Goal: Task Accomplishment & Management: Manage account settings

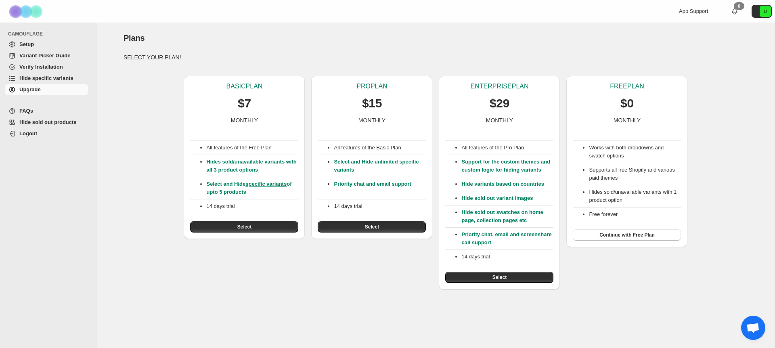
click at [637, 117] on p "MONTHLY" at bounding box center [626, 120] width 27 height 8
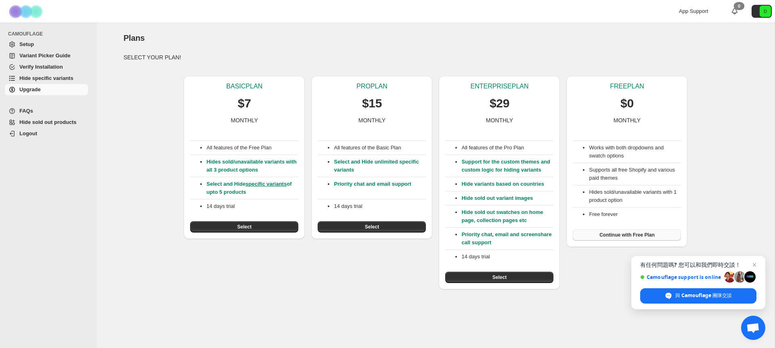
click at [643, 236] on span "Continue with Free Plan" at bounding box center [626, 235] width 55 height 6
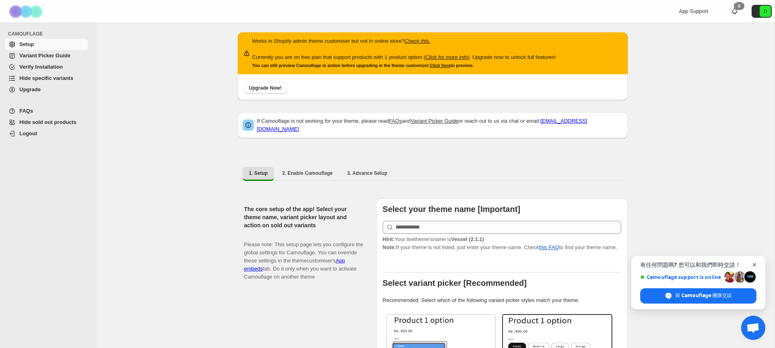
click at [754, 262] on span "關閉聊天" at bounding box center [754, 265] width 10 height 10
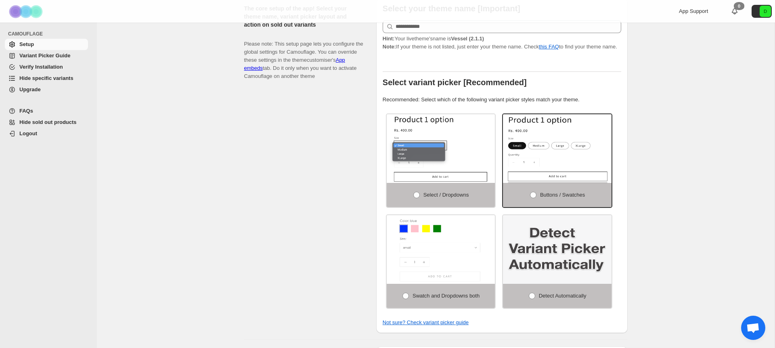
scroll to position [206, 0]
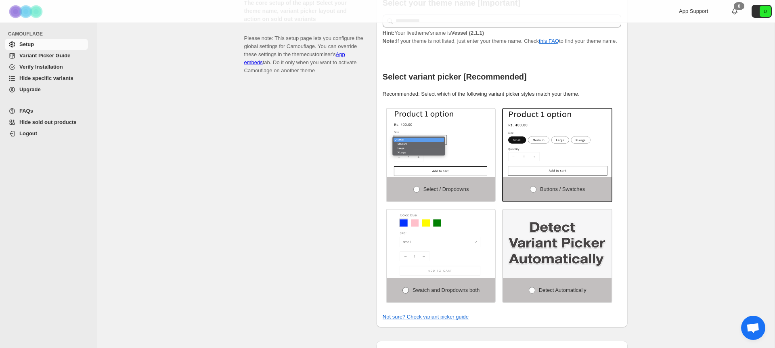
click at [403, 293] on span at bounding box center [405, 290] width 6 height 6
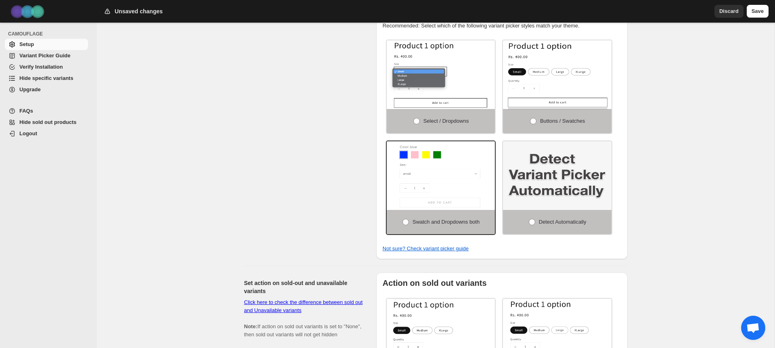
scroll to position [275, 0]
click at [413, 123] on span at bounding box center [416, 120] width 6 height 6
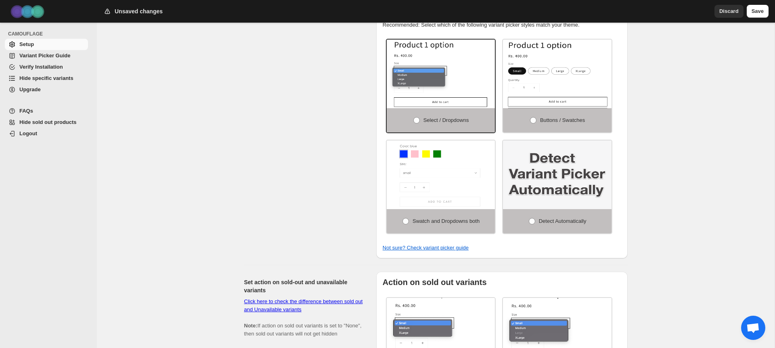
click at [696, 152] on div "Works in Shopify admin theme customiser but not in online store? Check this. Cu…" at bounding box center [435, 238] width 677 height 982
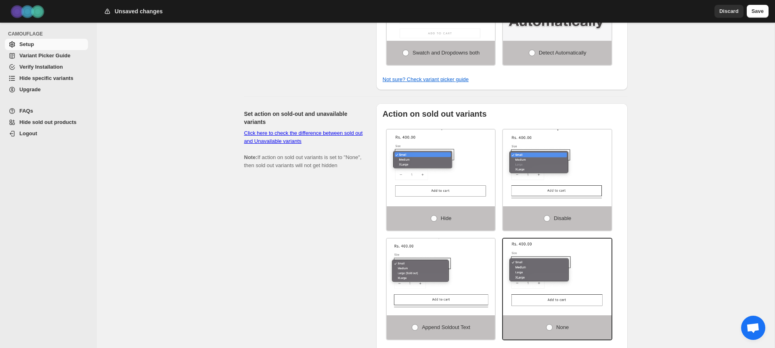
scroll to position [415, 0]
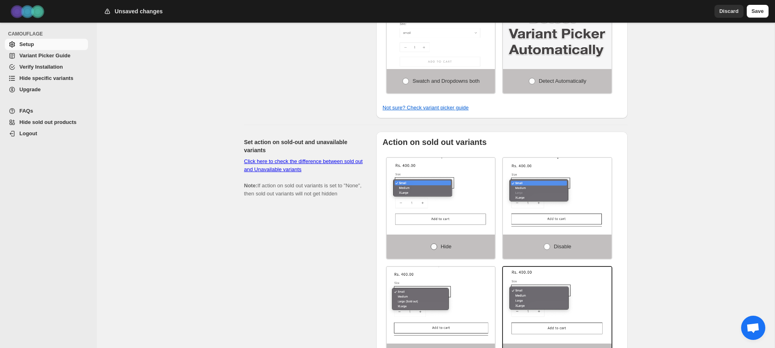
click at [431, 250] on span at bounding box center [433, 246] width 6 height 6
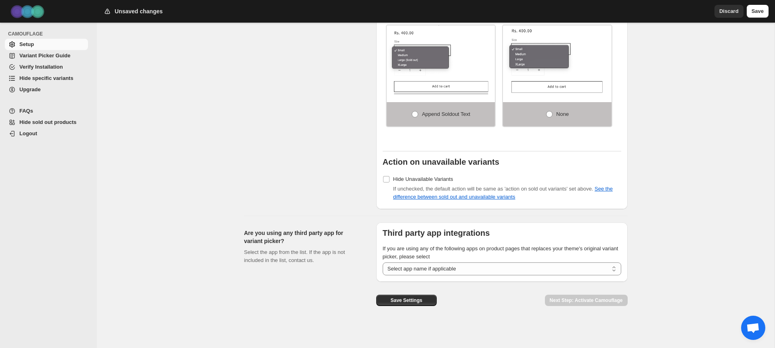
scroll to position [659, 0]
click at [426, 302] on button "Save Settings" at bounding box center [406, 299] width 61 height 11
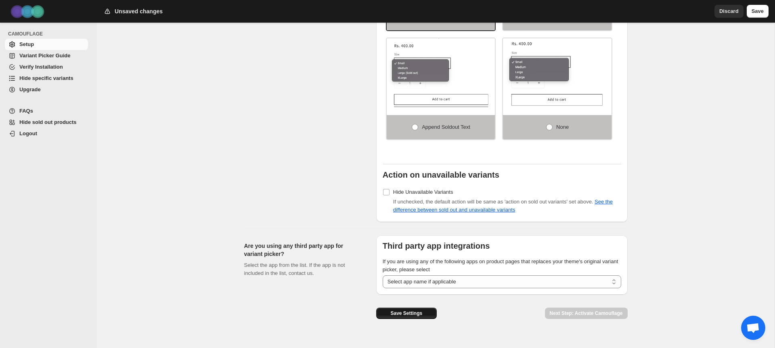
scroll to position [675, 0]
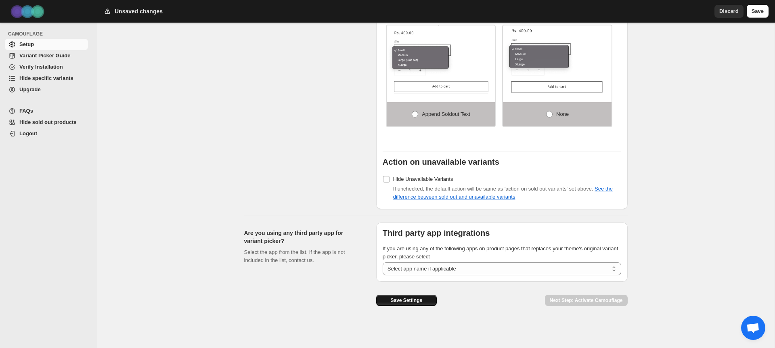
click at [401, 299] on span "Save Settings" at bounding box center [406, 300] width 32 height 6
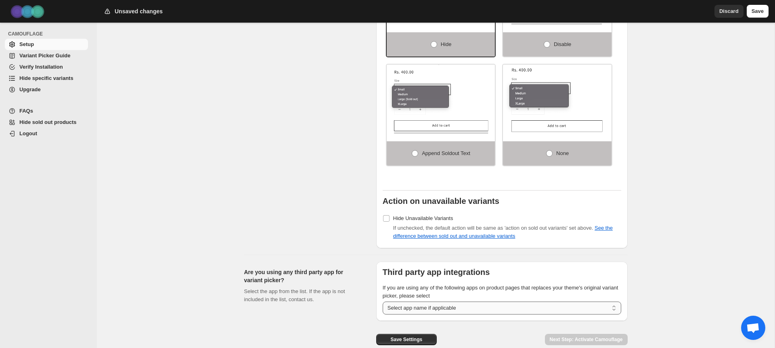
click at [485, 313] on select "**********" at bounding box center [501, 307] width 238 height 13
select select "******"
click at [382, 304] on select "**********" at bounding box center [501, 307] width 238 height 13
click at [418, 340] on span "Save Settings" at bounding box center [406, 339] width 32 height 6
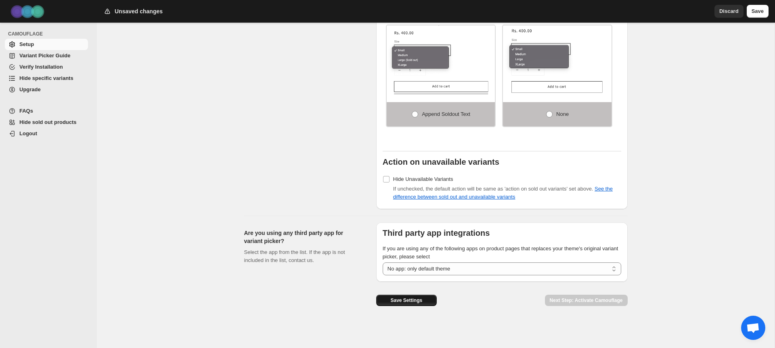
click at [407, 299] on span "Save Settings" at bounding box center [406, 300] width 32 height 6
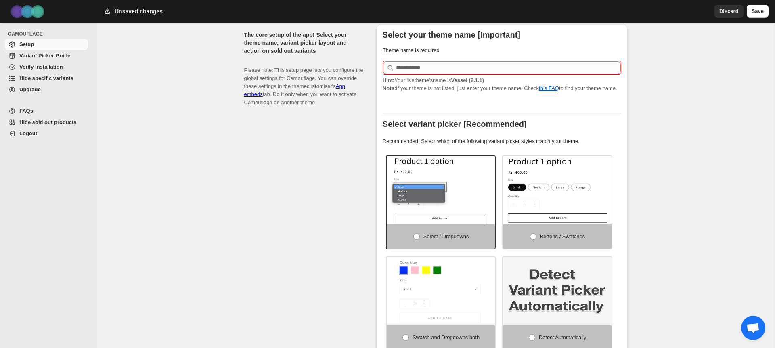
scroll to position [0, 0]
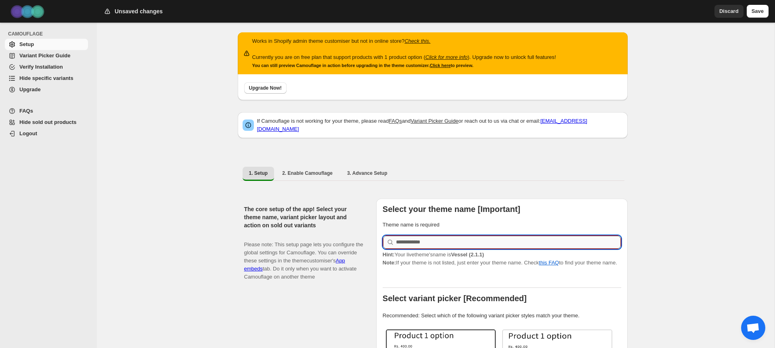
click at [439, 240] on input "text" at bounding box center [508, 242] width 225 height 13
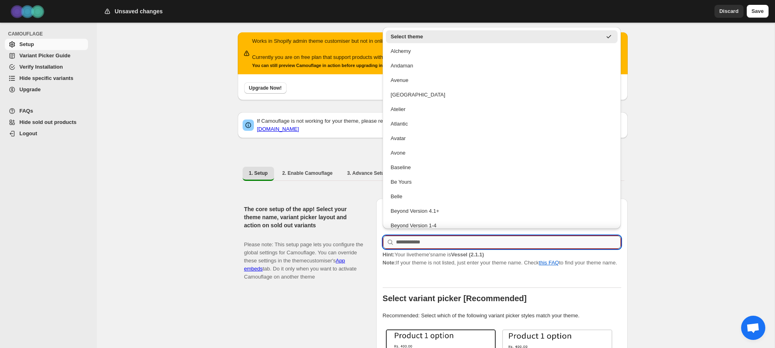
click at [427, 242] on input "text" at bounding box center [508, 242] width 225 height 13
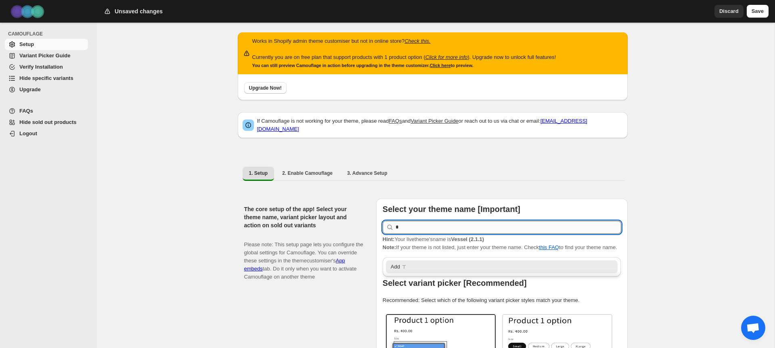
type input "*"
click at [416, 267] on div "Vessel" at bounding box center [502, 267] width 222 height 8
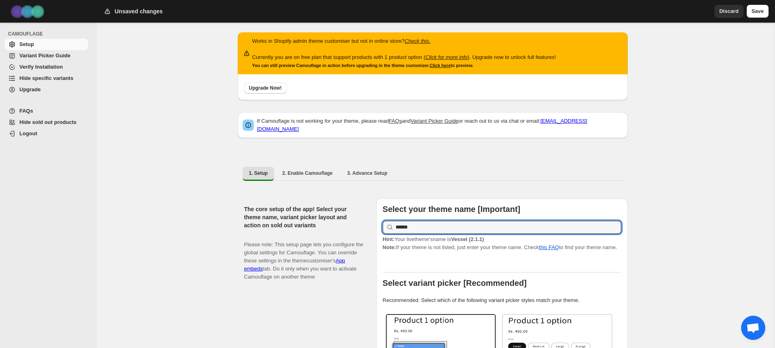
type input "******"
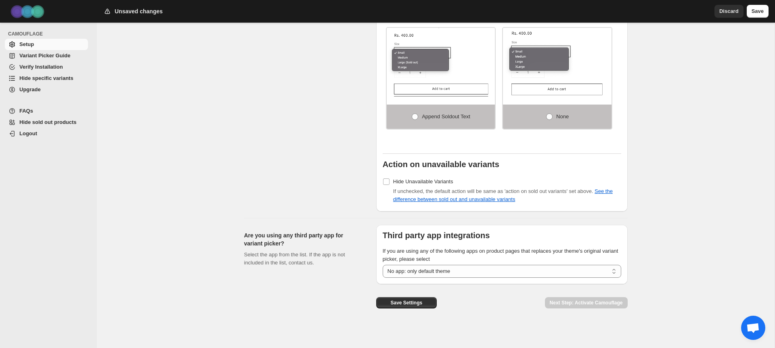
scroll to position [659, 0]
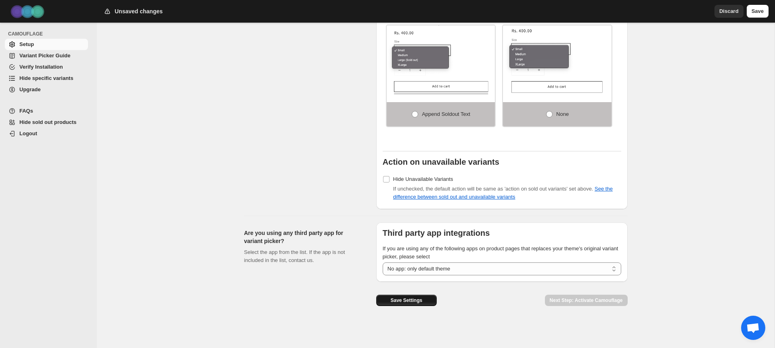
click at [414, 297] on button "Save Settings" at bounding box center [406, 299] width 61 height 11
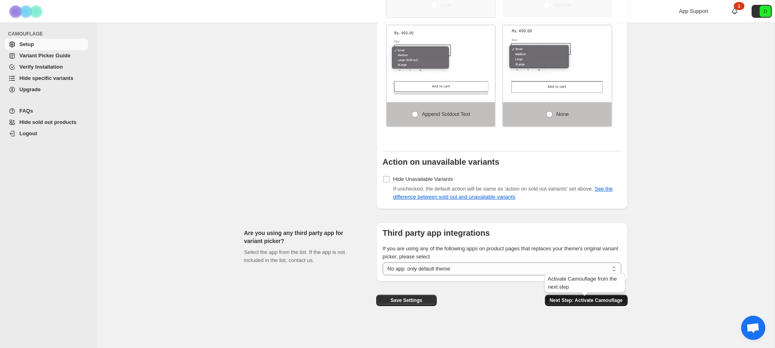
click at [608, 304] on button "Next Step: Activate Camouflage" at bounding box center [586, 299] width 83 height 11
select select "**********"
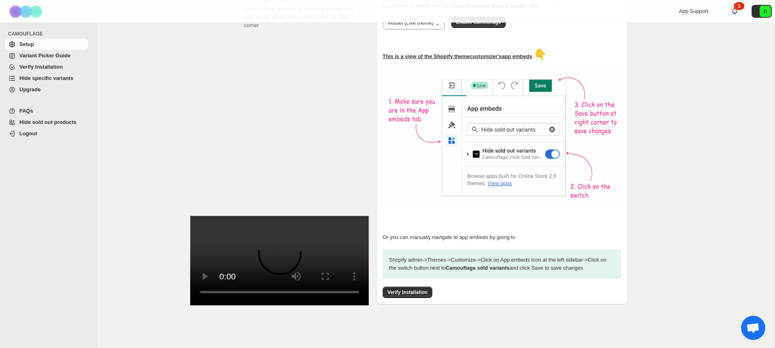
scroll to position [214, 0]
